Goal: Transaction & Acquisition: Purchase product/service

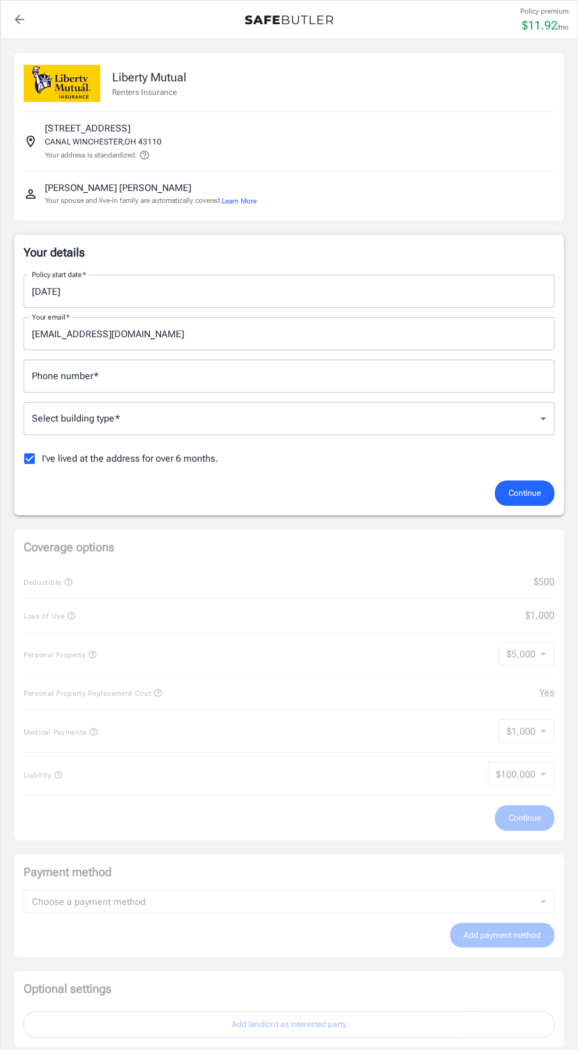
click at [98, 291] on input "[DATE]" at bounding box center [285, 291] width 522 height 33
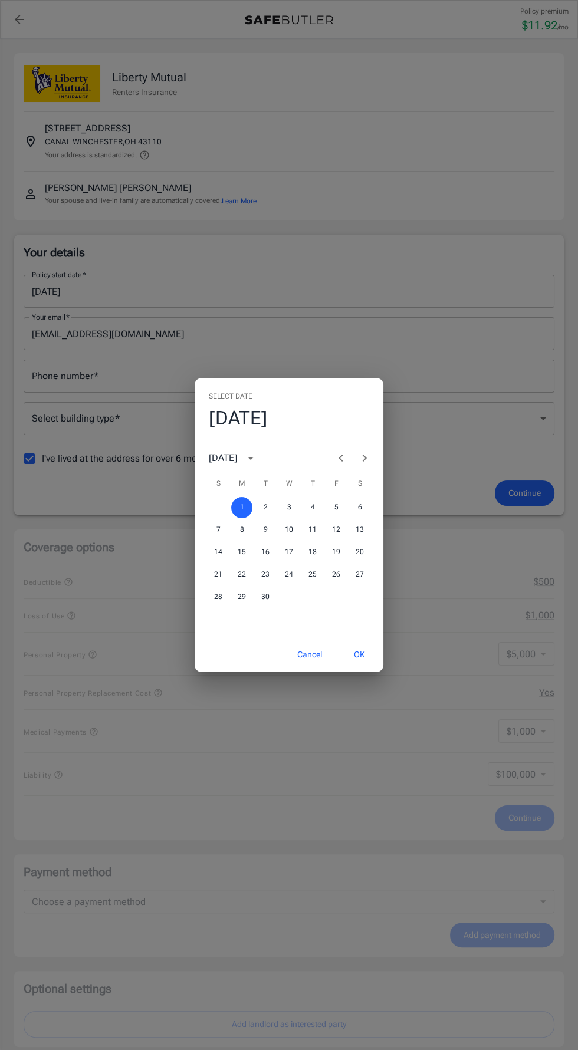
click at [340, 458] on icon "Previous month" at bounding box center [341, 458] width 14 height 14
click at [359, 597] on button "30" at bounding box center [359, 597] width 21 height 21
type input "[DATE]"
click at [359, 655] on button "OK" at bounding box center [359, 654] width 38 height 25
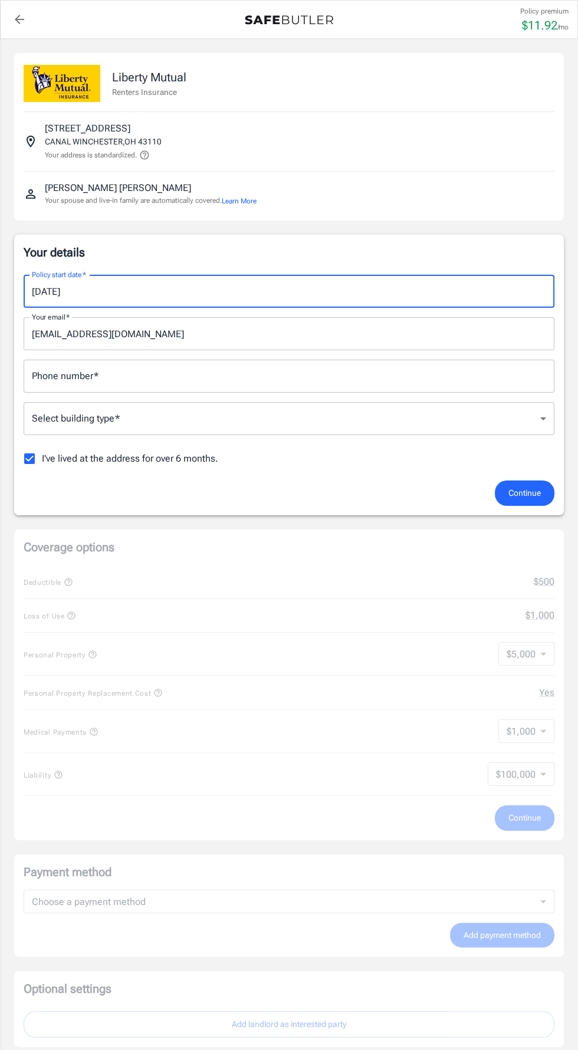
click at [156, 293] on input "[DATE]" at bounding box center [285, 291] width 522 height 33
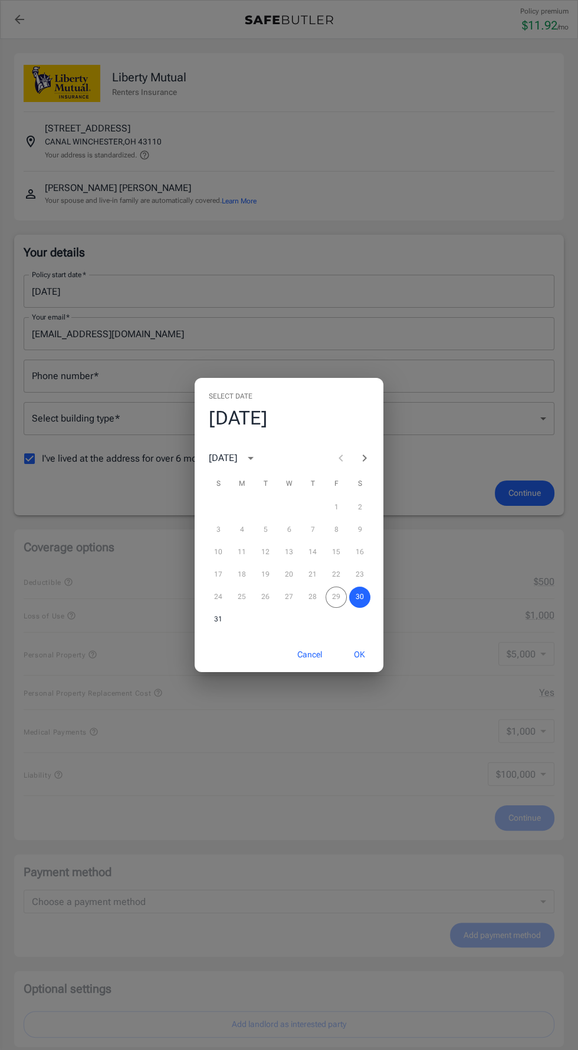
click at [328, 589] on div "24 25 26 27 28 29 30" at bounding box center [289, 597] width 189 height 21
click at [320, 604] on div "24 25 26 27 28 29 30" at bounding box center [289, 597] width 189 height 21
click at [73, 391] on div "Select date Sat, Aug [DATE] S M T W T F S 1 2 3 4 5 6 7 8 9 10 11 12 13 14 15 1…" at bounding box center [289, 525] width 578 height 1050
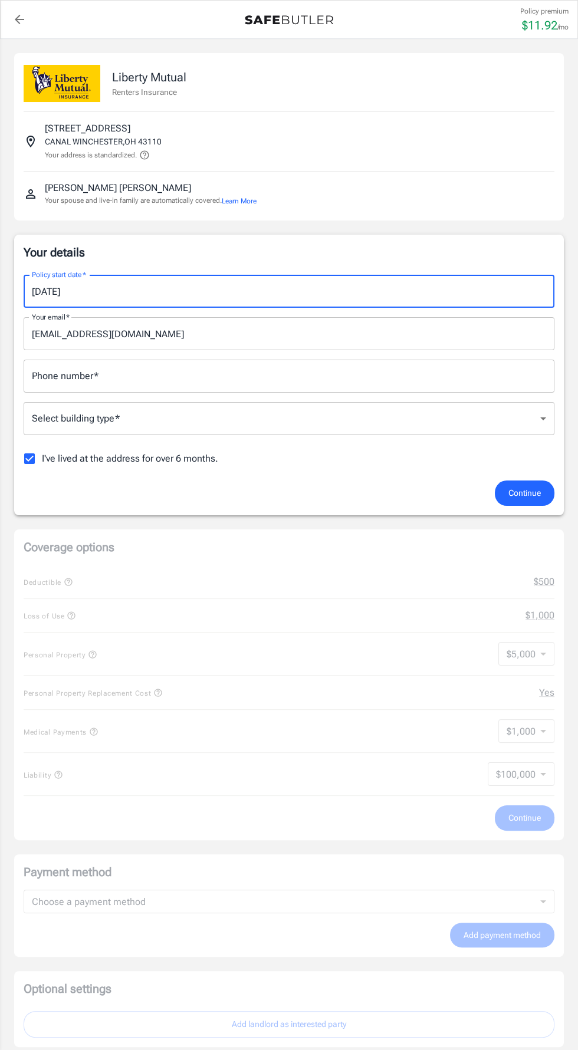
click at [114, 380] on input "Phone number   *" at bounding box center [289, 376] width 531 height 33
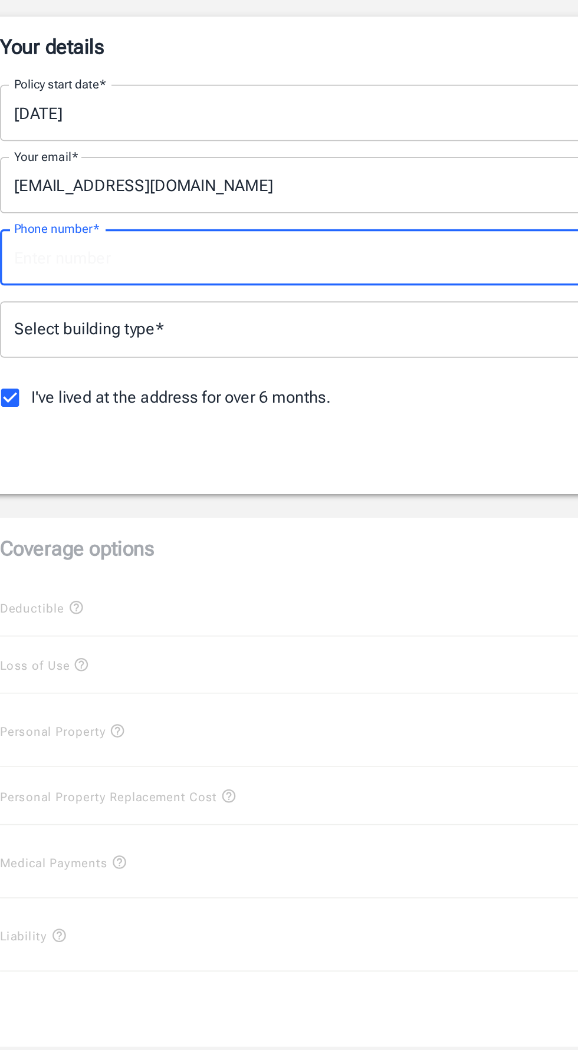
type input "6142148669"
click at [96, 429] on body "Policy premium $ 11.92 /mo Liberty Mutual Renters Insurance [STREET_ADDRESS] Yo…" at bounding box center [289, 761] width 578 height 1523
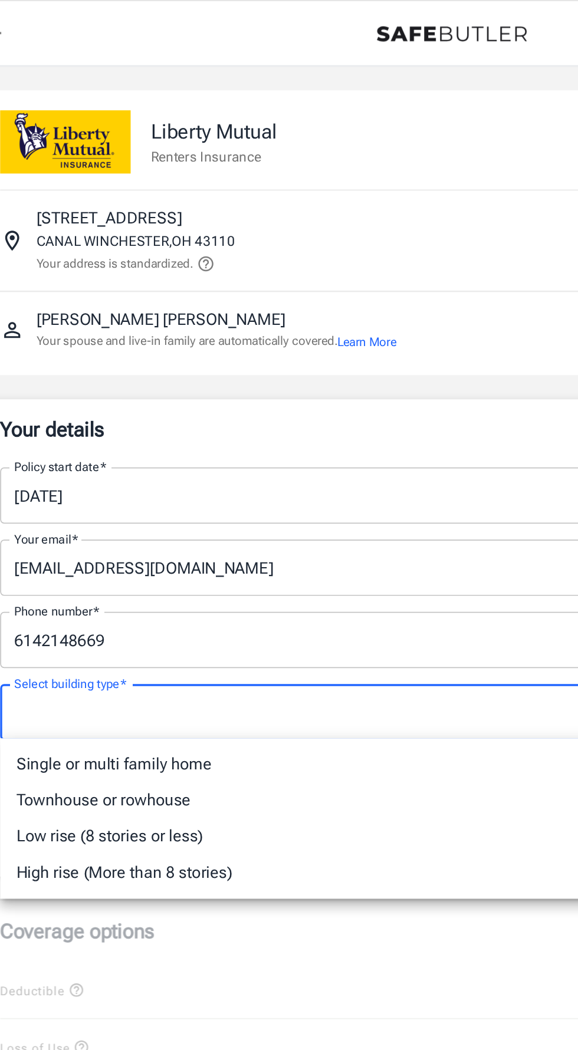
click at [88, 451] on li "Single or multi family home" at bounding box center [289, 449] width 531 height 21
type input "singlefamily"
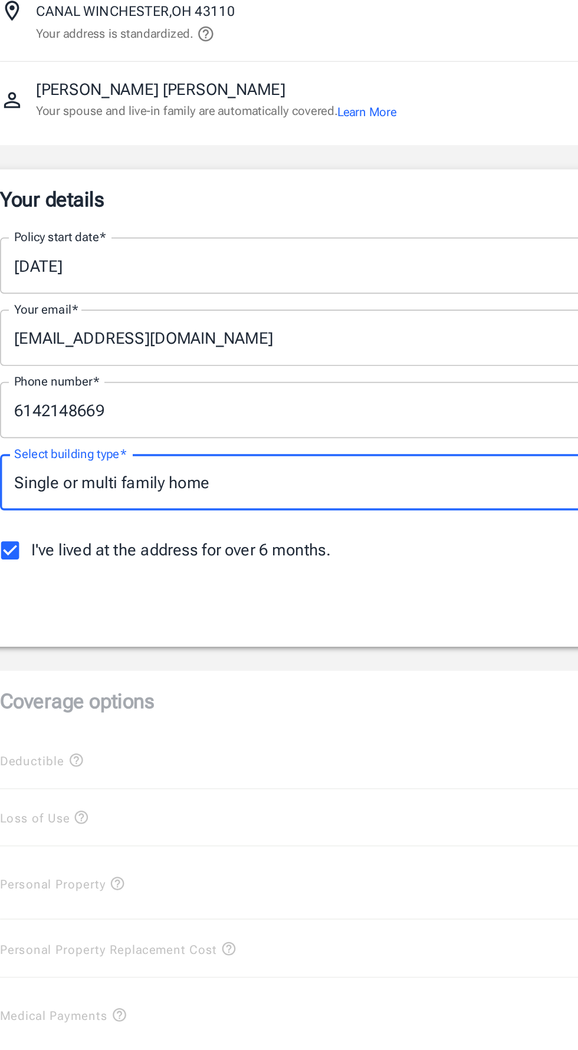
click at [38, 451] on input "I've lived at the address for over 6 months." at bounding box center [29, 458] width 25 height 25
checkbox input "false"
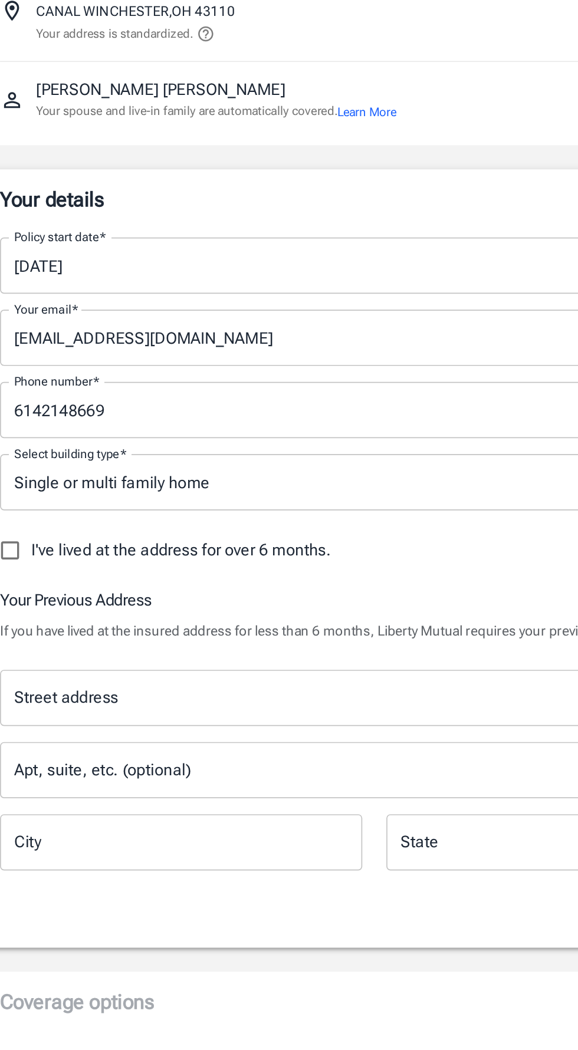
click at [249, 529] on div "Street address" at bounding box center [289, 545] width 531 height 33
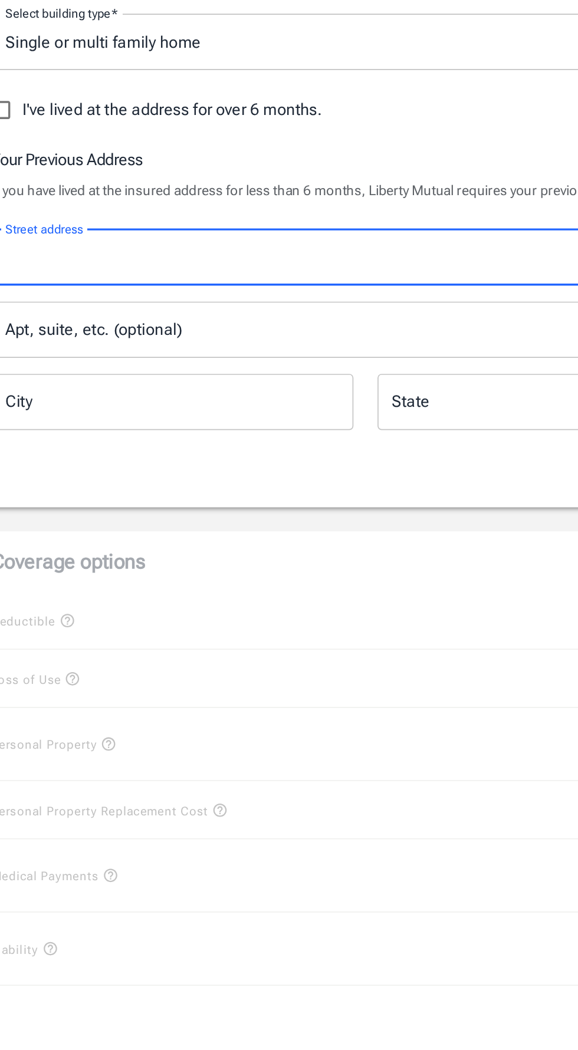
type input "[STREET_ADDRESS]"
type input "Pickerington"
type input "43147"
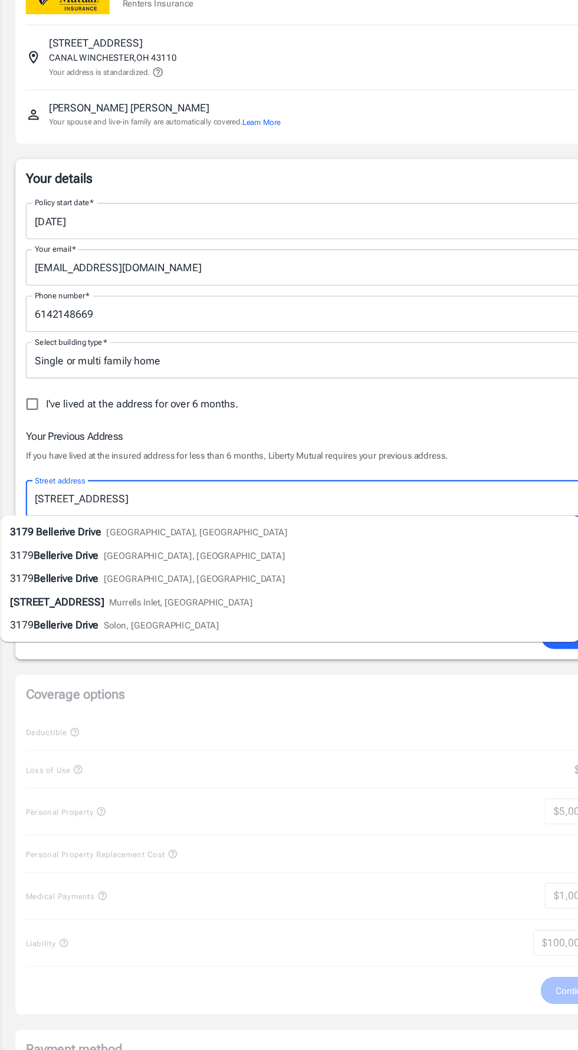
click at [59, 576] on span "Bellerive Drive" at bounding box center [63, 575] width 60 height 11
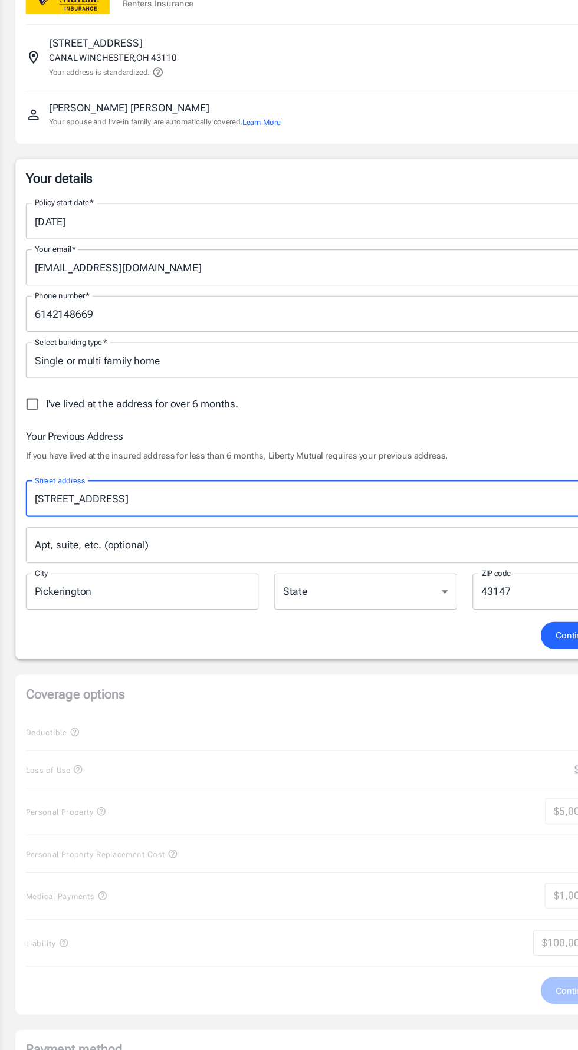
select select "OH"
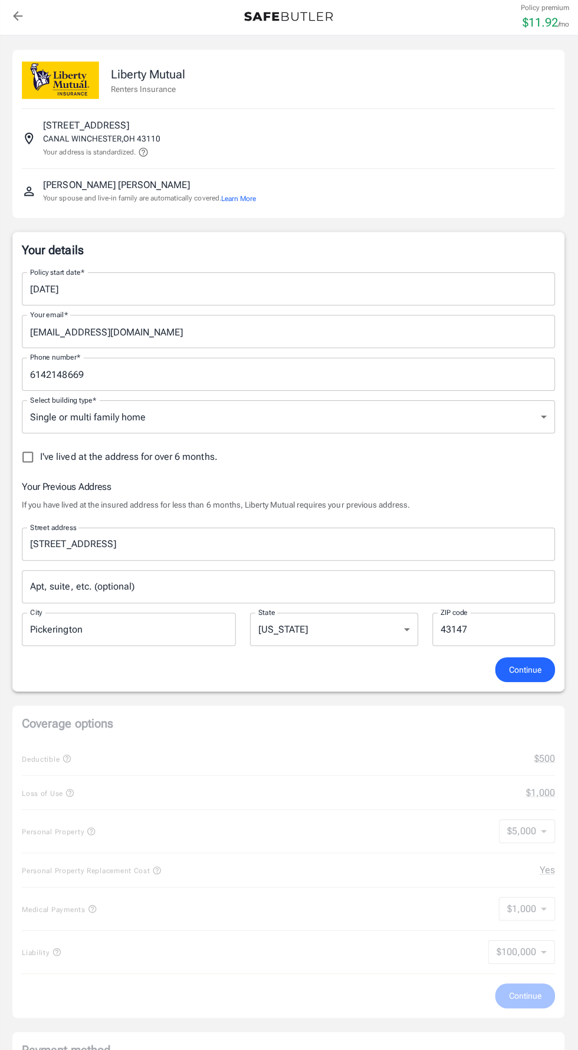
click at [521, 669] on span "Continue" at bounding box center [524, 670] width 32 height 15
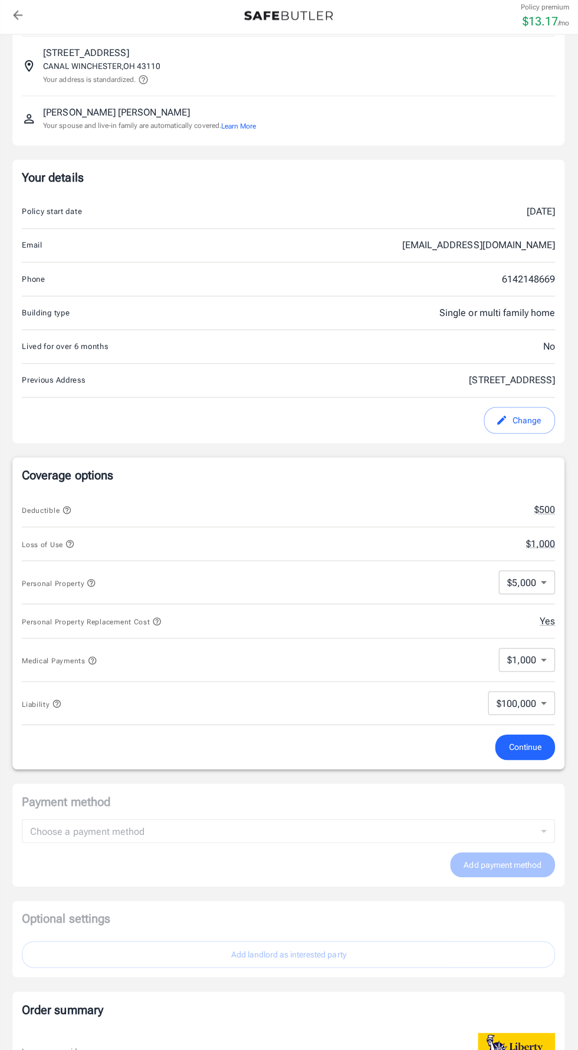
scroll to position [156, 0]
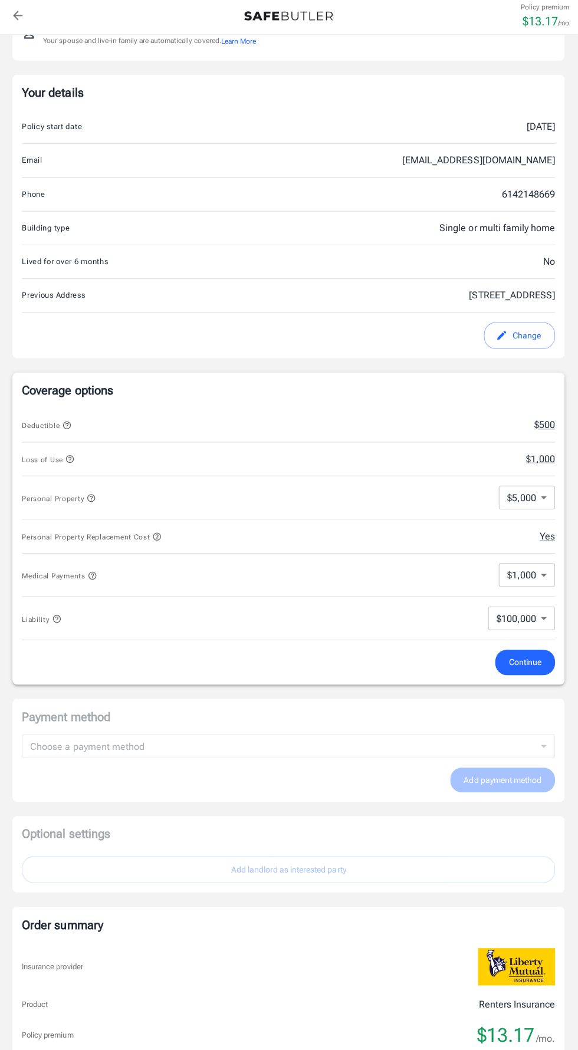
click at [521, 492] on body "Policy premium $ 13.17 /mo Liberty Mutual Renters Insurance [STREET_ADDRESS] Yo…" at bounding box center [289, 606] width 578 height 1525
click at [524, 653] on li "$100,000" at bounding box center [527, 651] width 58 height 21
type input "100000"
click at [524, 656] on span "Continue" at bounding box center [524, 663] width 32 height 15
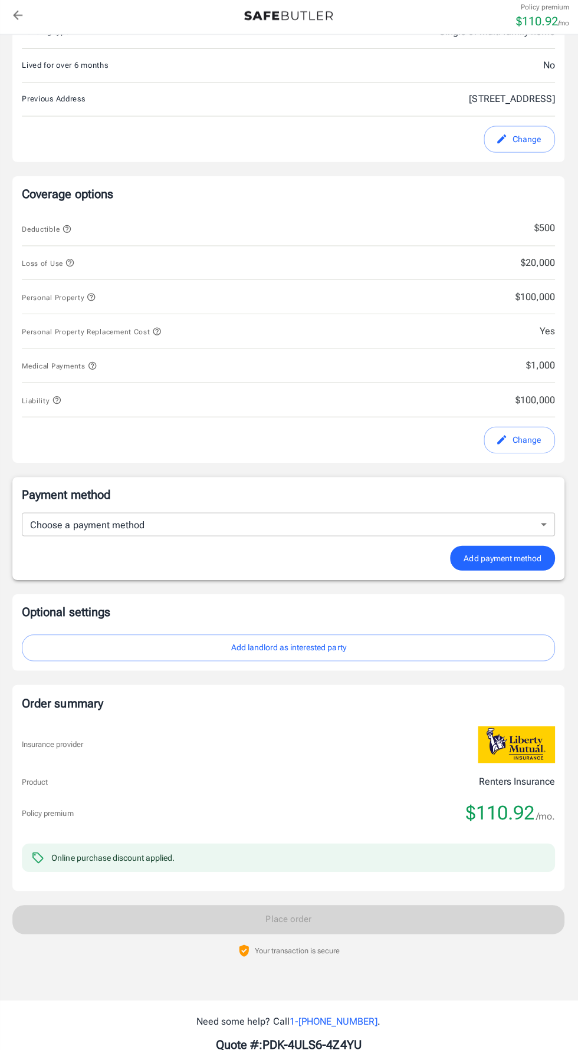
scroll to position [353, 0]
click at [525, 438] on button "Change" at bounding box center [519, 441] width 71 height 27
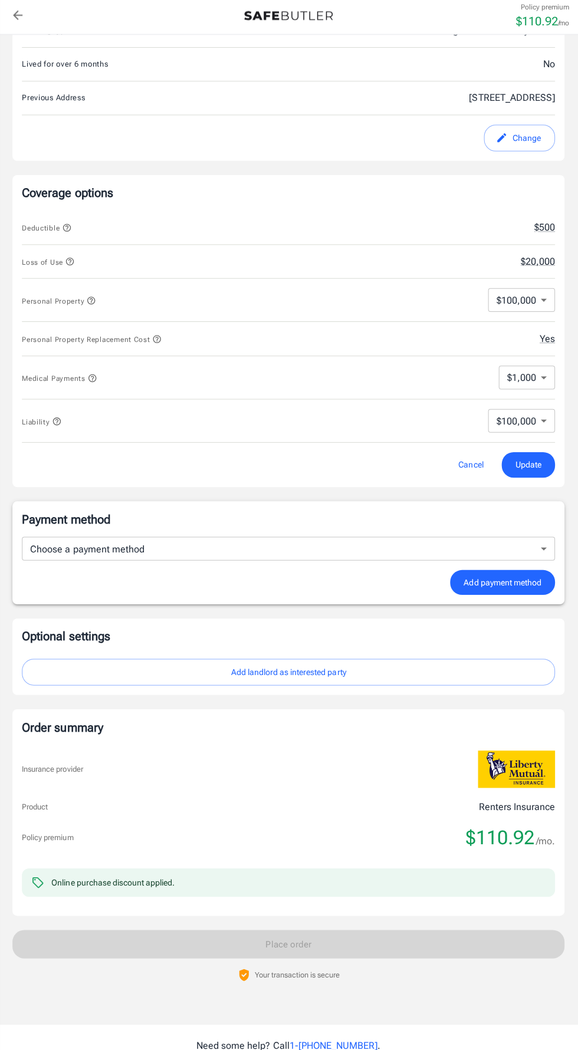
click at [526, 304] on body "Policy premium $ 110.92 /mo Liberty Mutual Renters Insurance [STREET_ADDRESS] Y…" at bounding box center [289, 409] width 578 height 1525
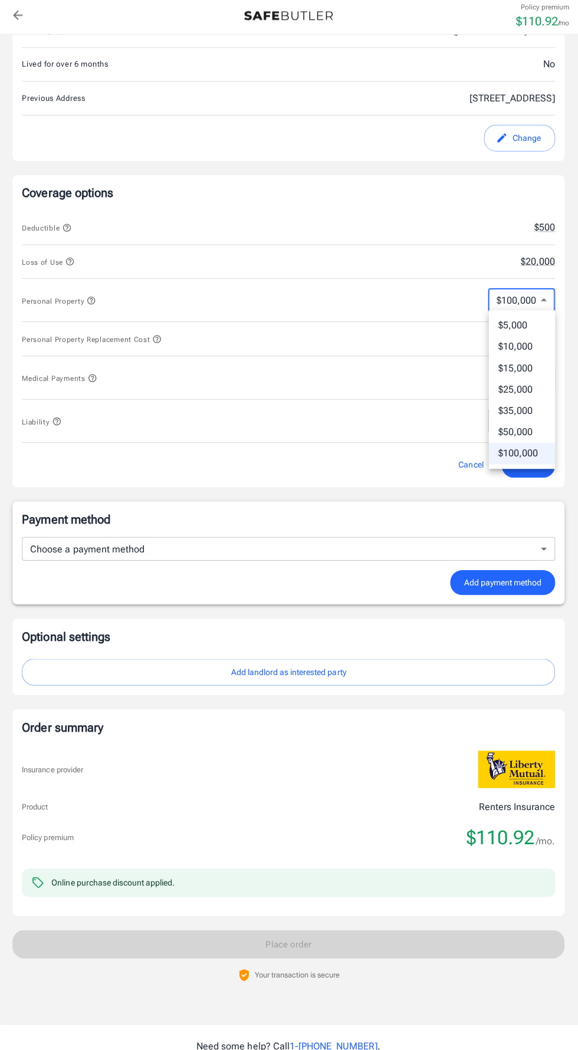
click at [521, 391] on li "$25,000" at bounding box center [521, 392] width 66 height 21
type input "25000"
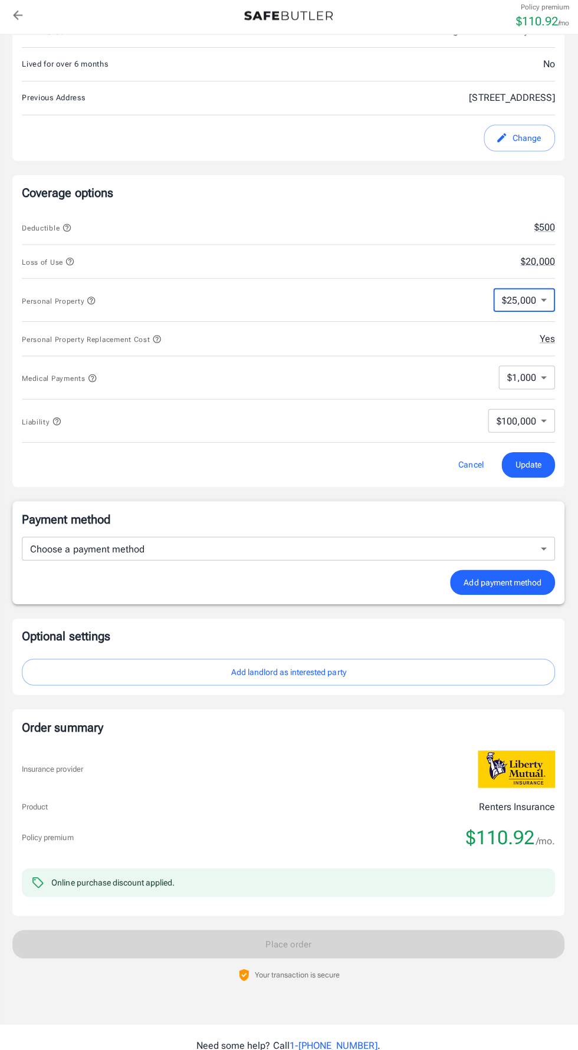
click at [517, 460] on span "Update" at bounding box center [528, 467] width 26 height 15
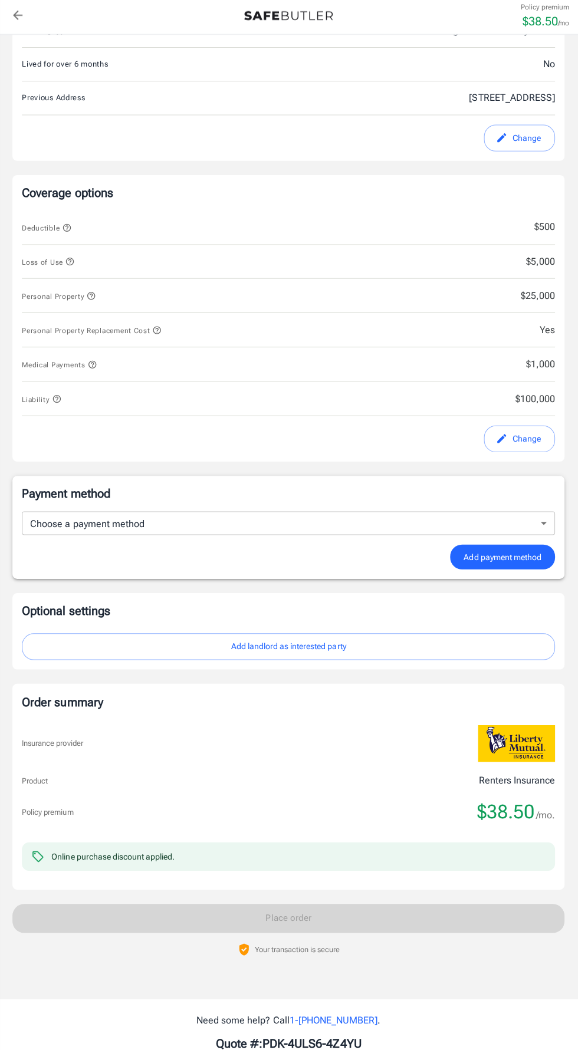
click at [538, 428] on button "Change" at bounding box center [519, 441] width 71 height 27
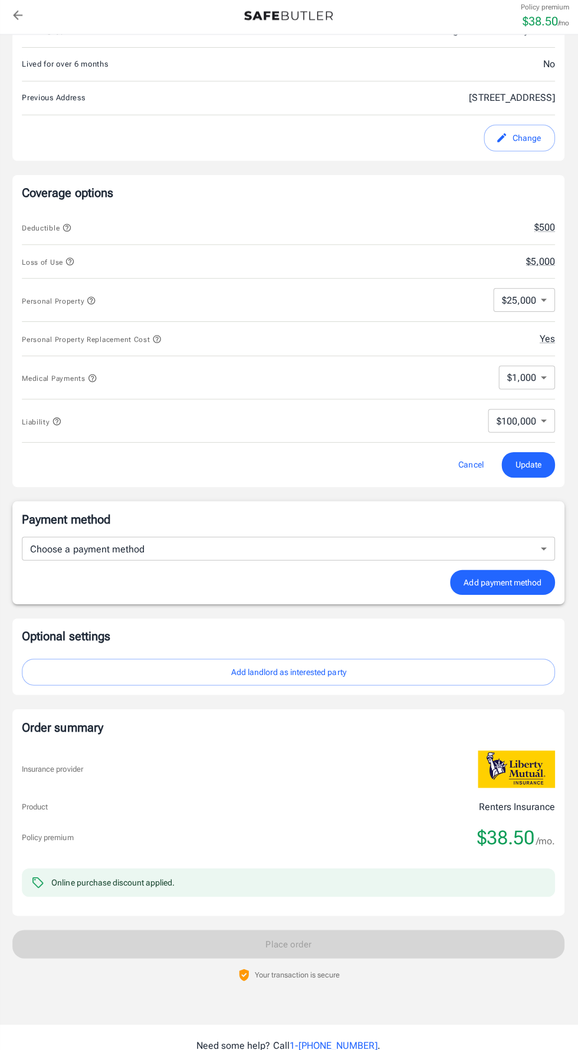
click at [527, 298] on body "Policy premium $ 38.50 /mo Liberty Mutual Renters Insurance [STREET_ADDRESS] Yo…" at bounding box center [289, 409] width 578 height 1525
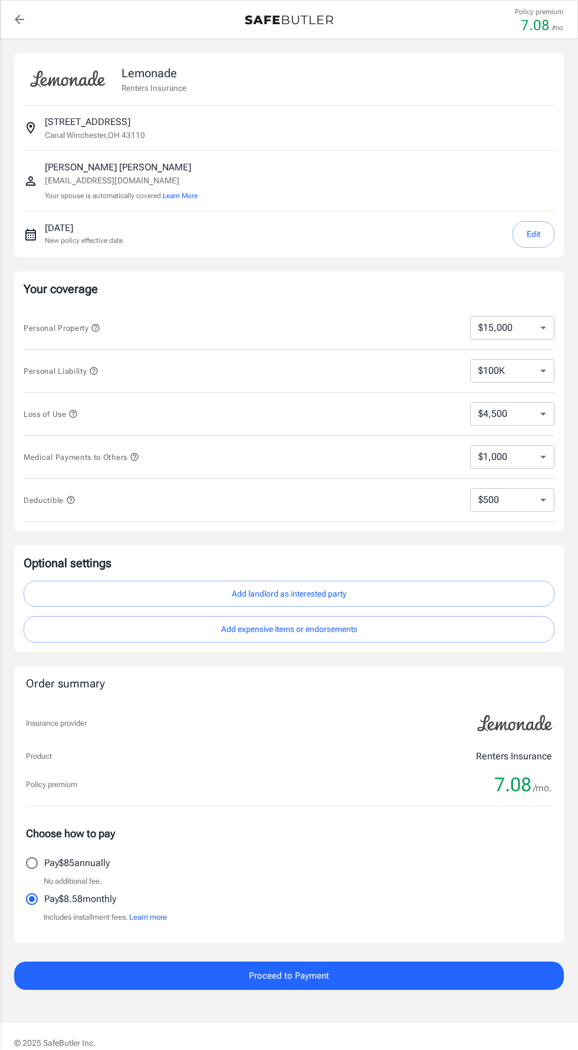
select select "15000"
select select "500"
click at [485, 333] on select "$10,000 $15,000 $20,000 $25,000 $30,000 $40,000 $50,000 $100K $150K $200K $250K" at bounding box center [512, 328] width 84 height 24
select select "50000"
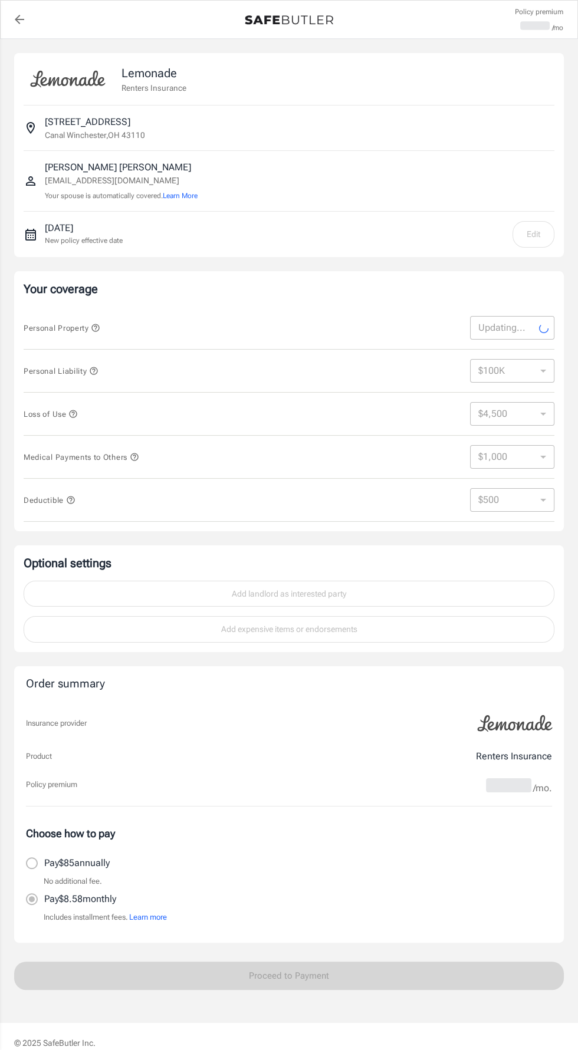
select select "50000"
select select "15000"
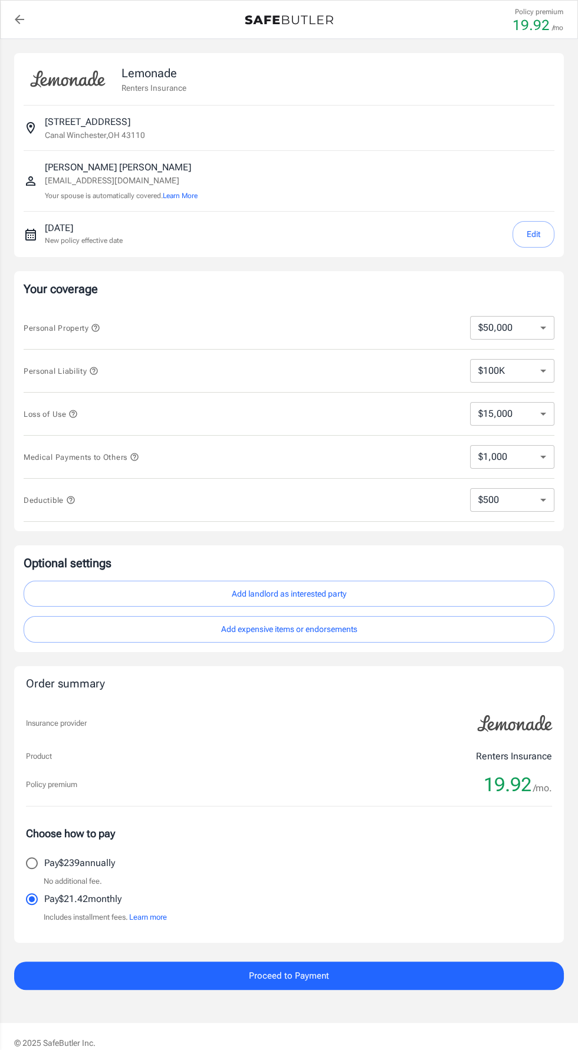
scroll to position [9, 0]
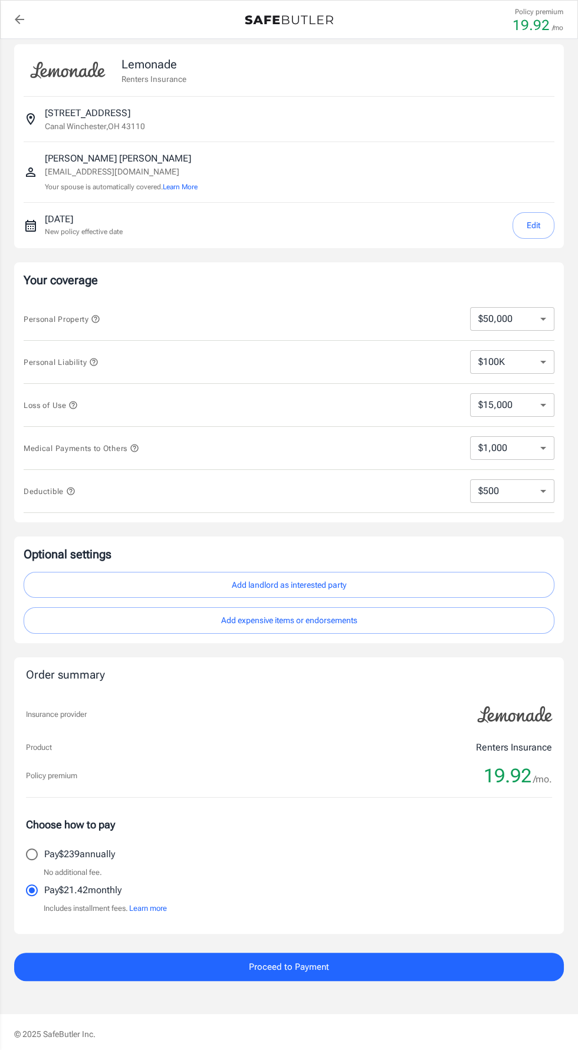
click at [400, 968] on button "Proceed to Payment" at bounding box center [289, 967] width 550 height 28
